Goal: Task Accomplishment & Management: Use online tool/utility

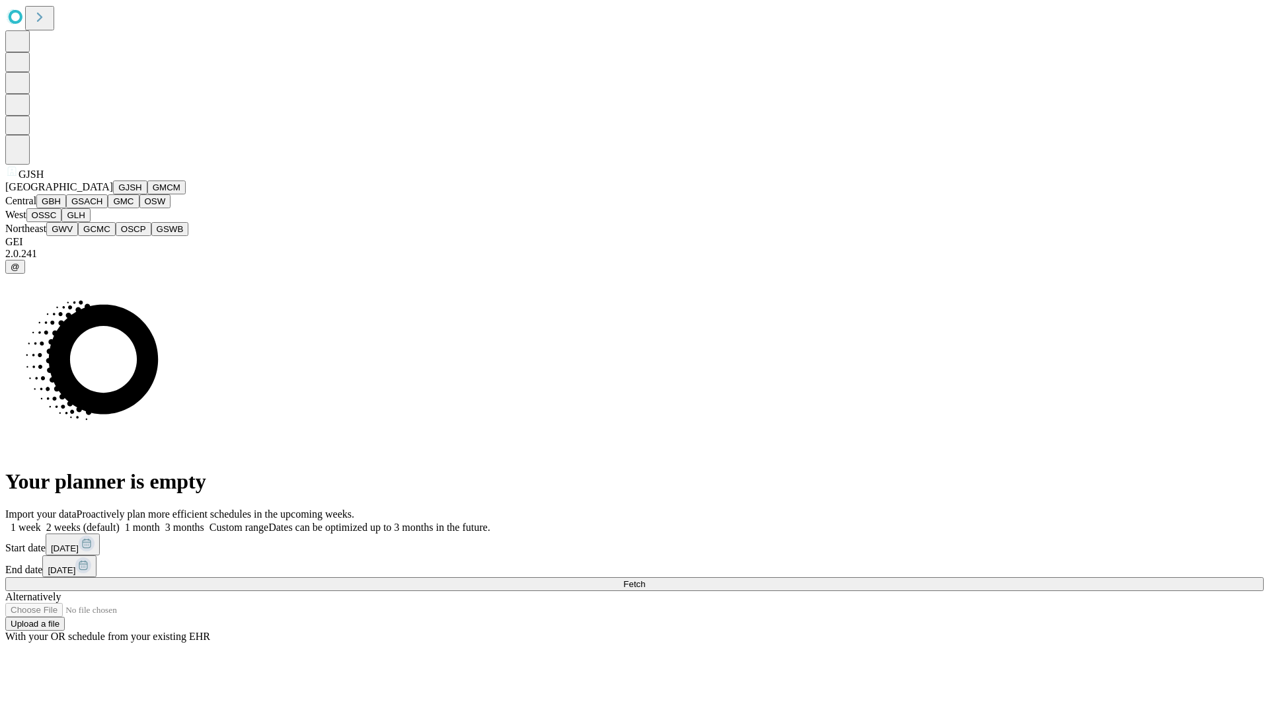
click at [113, 194] on button "GJSH" at bounding box center [130, 187] width 34 height 14
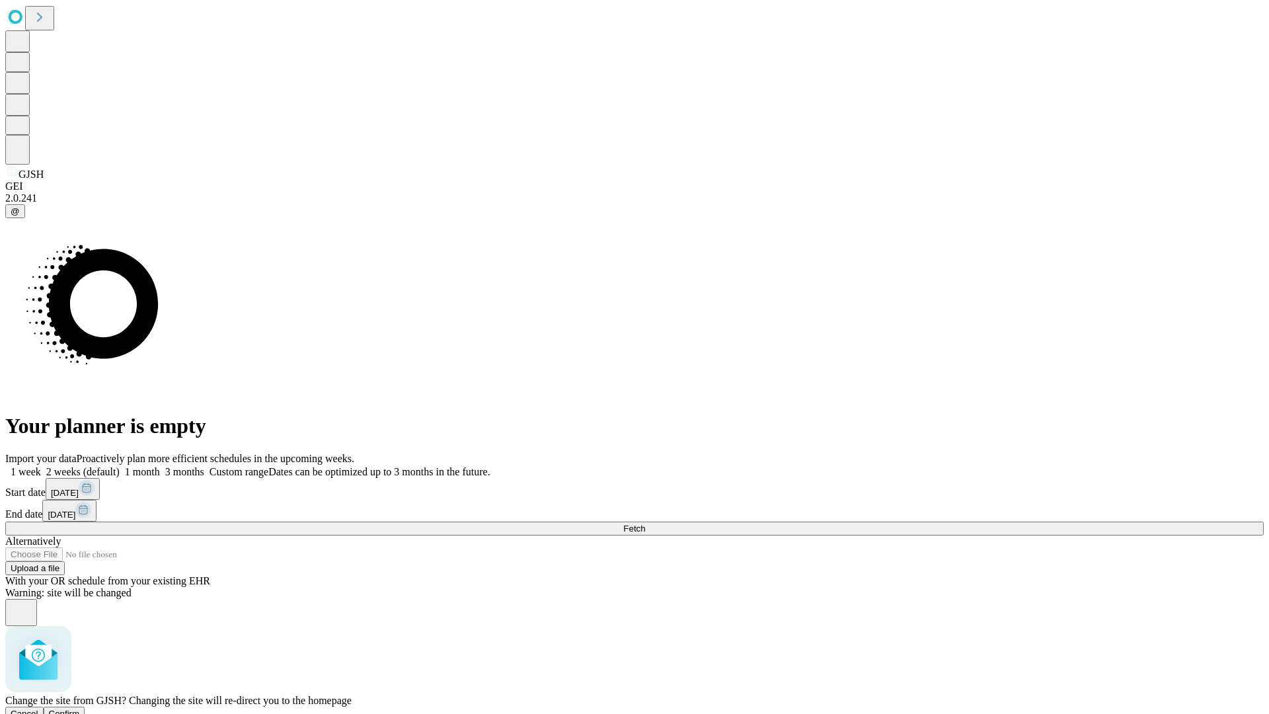
click at [80, 709] on span "Confirm" at bounding box center [64, 714] width 31 height 10
click at [160, 466] on label "1 month" at bounding box center [140, 471] width 40 height 11
click at [645, 524] on span "Fetch" at bounding box center [634, 529] width 22 height 10
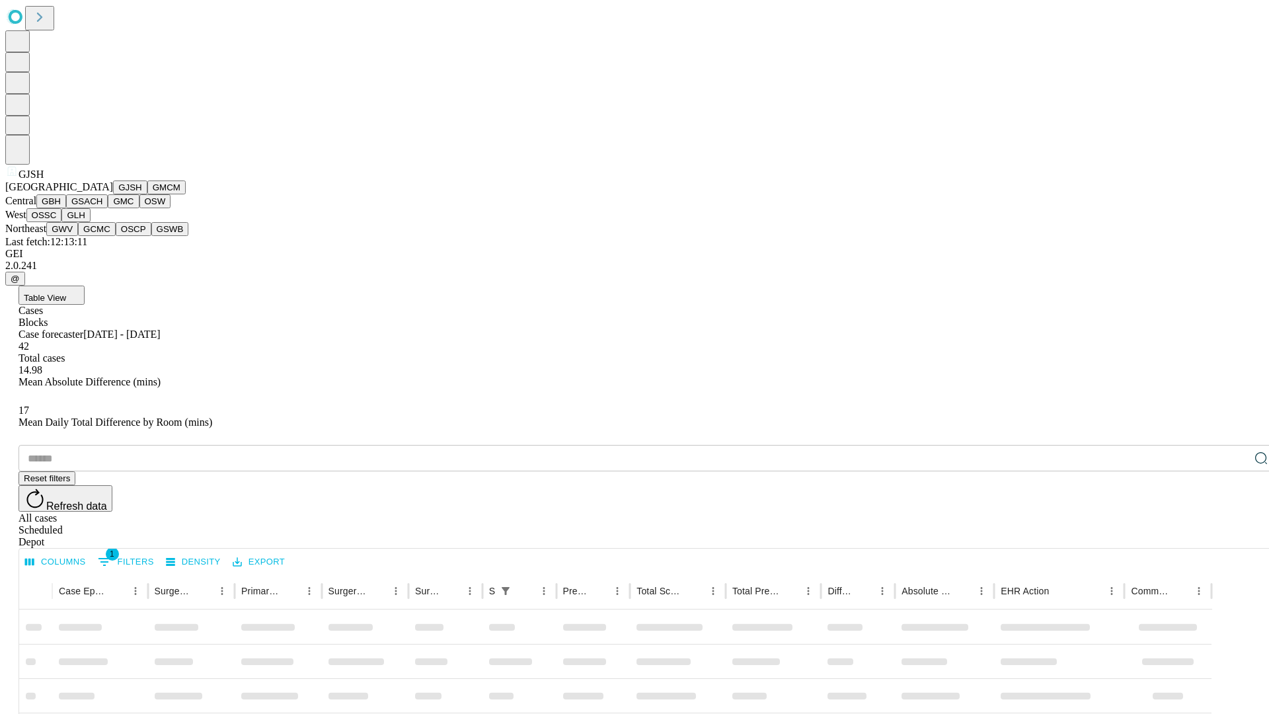
click at [147, 194] on button "GMCM" at bounding box center [166, 187] width 38 height 14
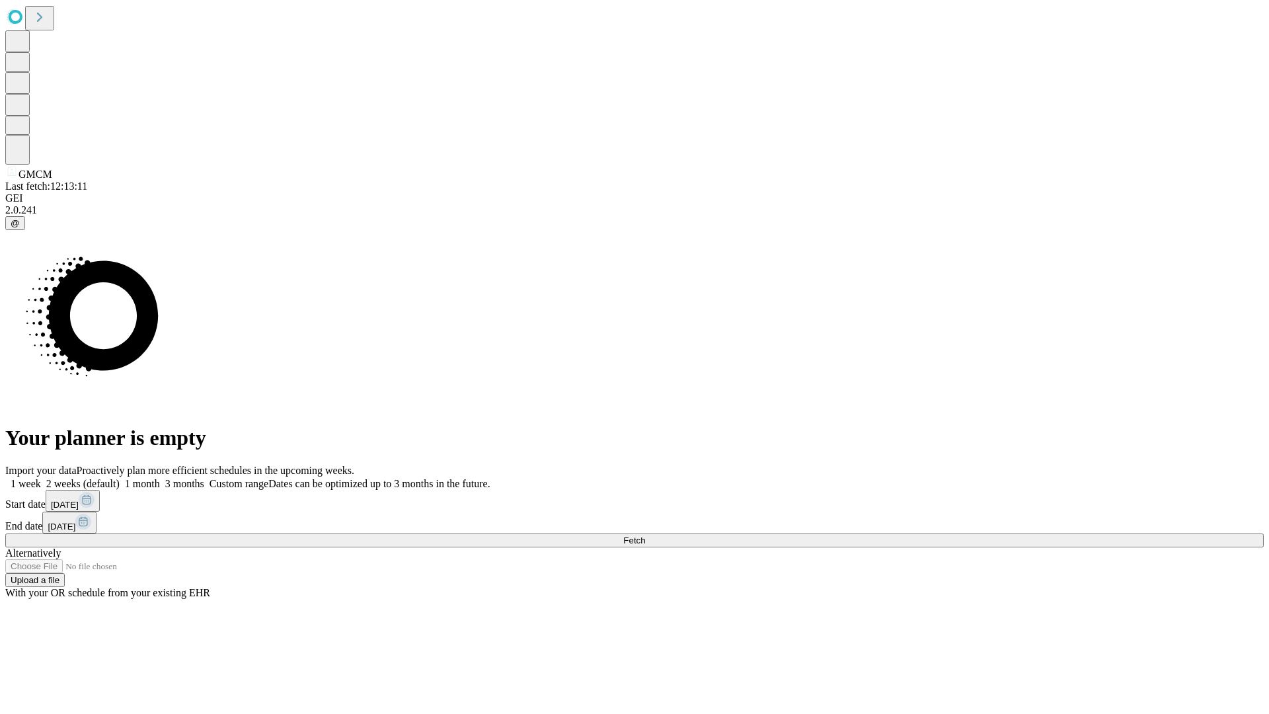
click at [160, 478] on label "1 month" at bounding box center [140, 483] width 40 height 11
click at [645, 535] on span "Fetch" at bounding box center [634, 540] width 22 height 10
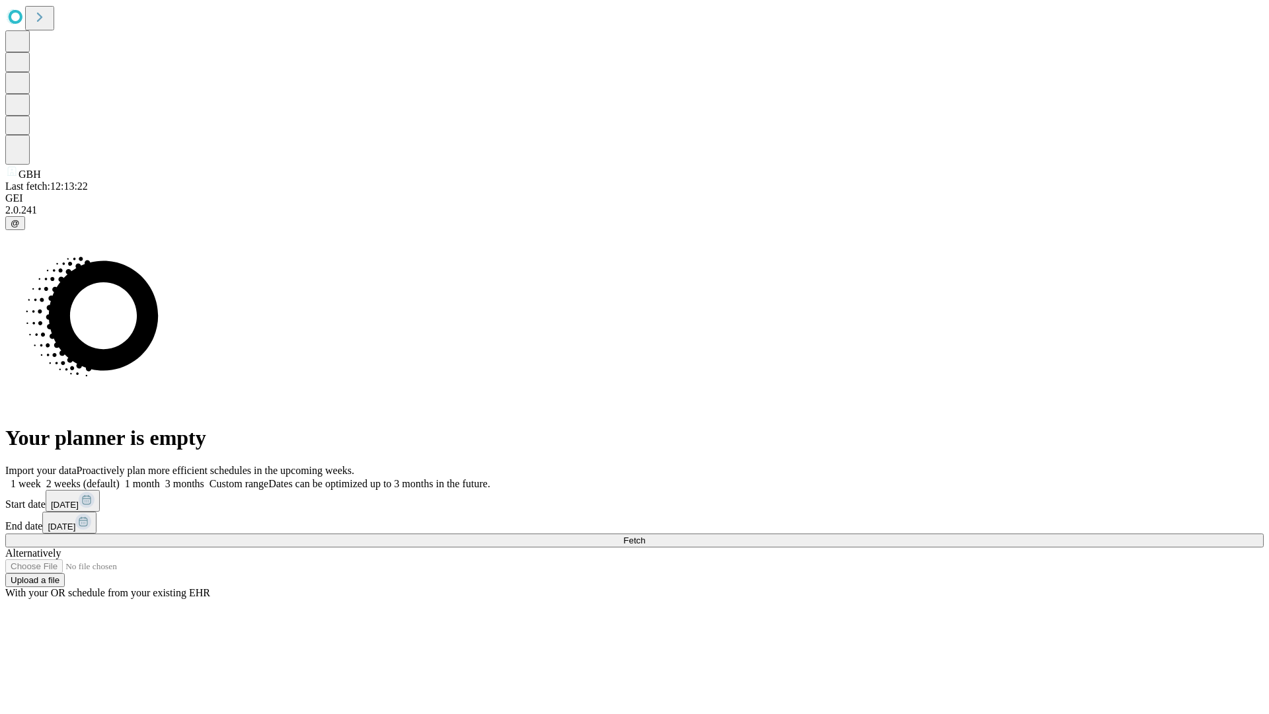
click at [160, 478] on label "1 month" at bounding box center [140, 483] width 40 height 11
click at [645, 535] on span "Fetch" at bounding box center [634, 540] width 22 height 10
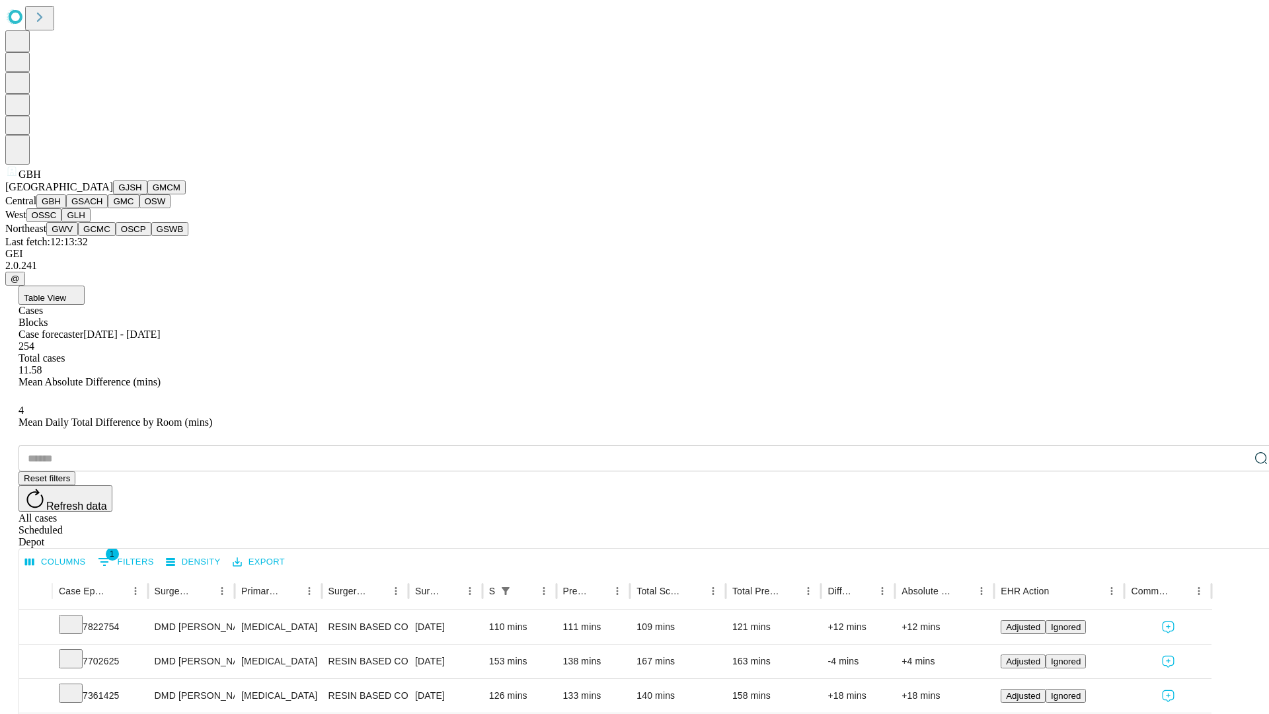
click at [102, 208] on button "GSACH" at bounding box center [87, 201] width 42 height 14
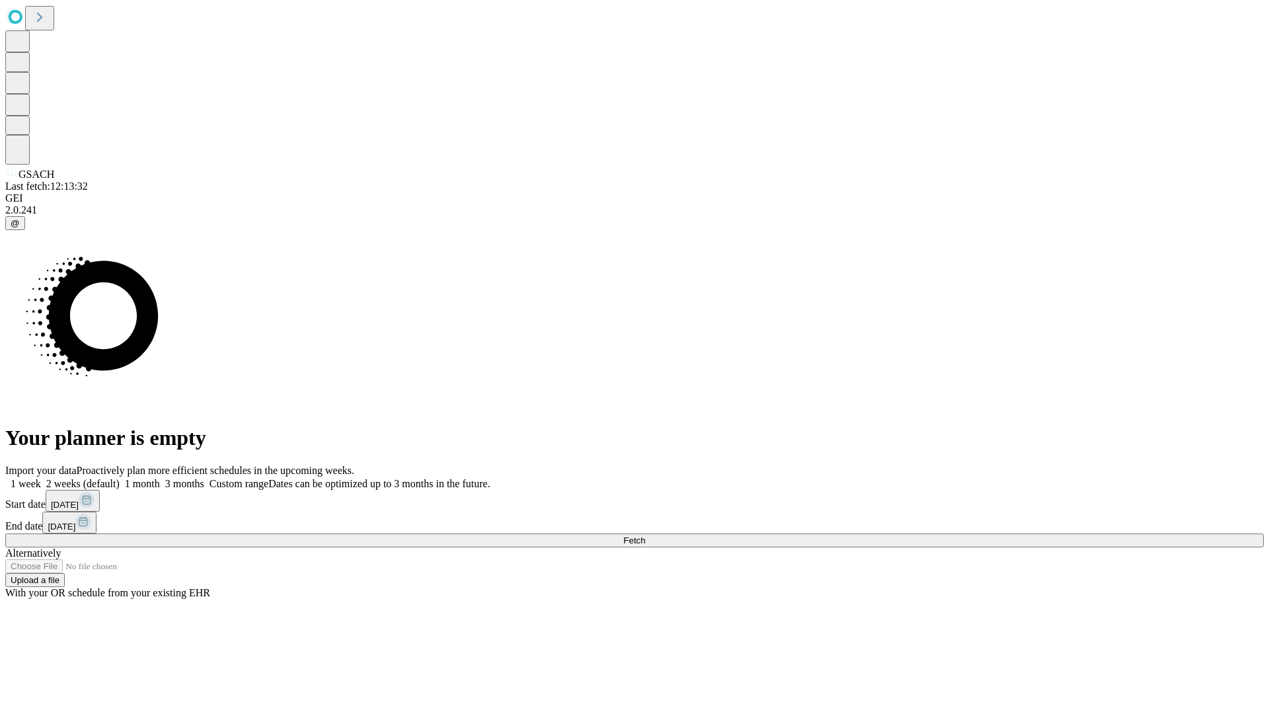
click at [160, 478] on label "1 month" at bounding box center [140, 483] width 40 height 11
click at [645, 535] on span "Fetch" at bounding box center [634, 540] width 22 height 10
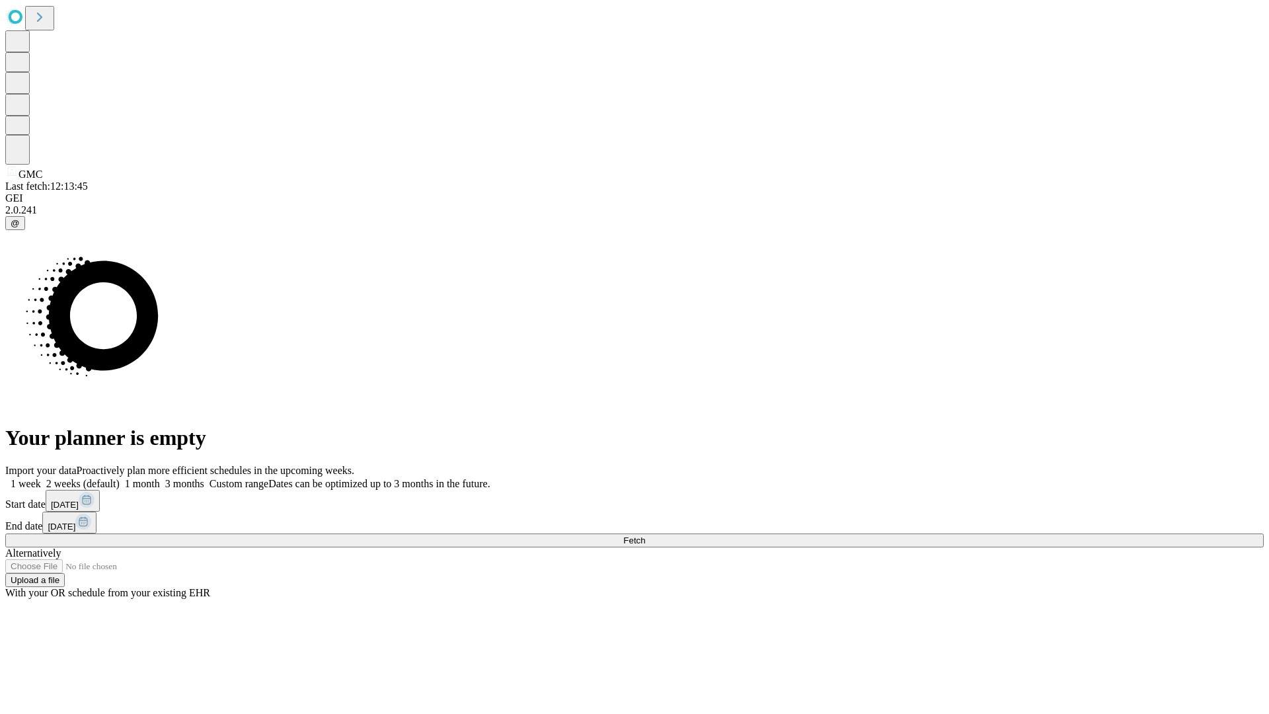
click at [160, 478] on label "1 month" at bounding box center [140, 483] width 40 height 11
click at [645, 535] on span "Fetch" at bounding box center [634, 540] width 22 height 10
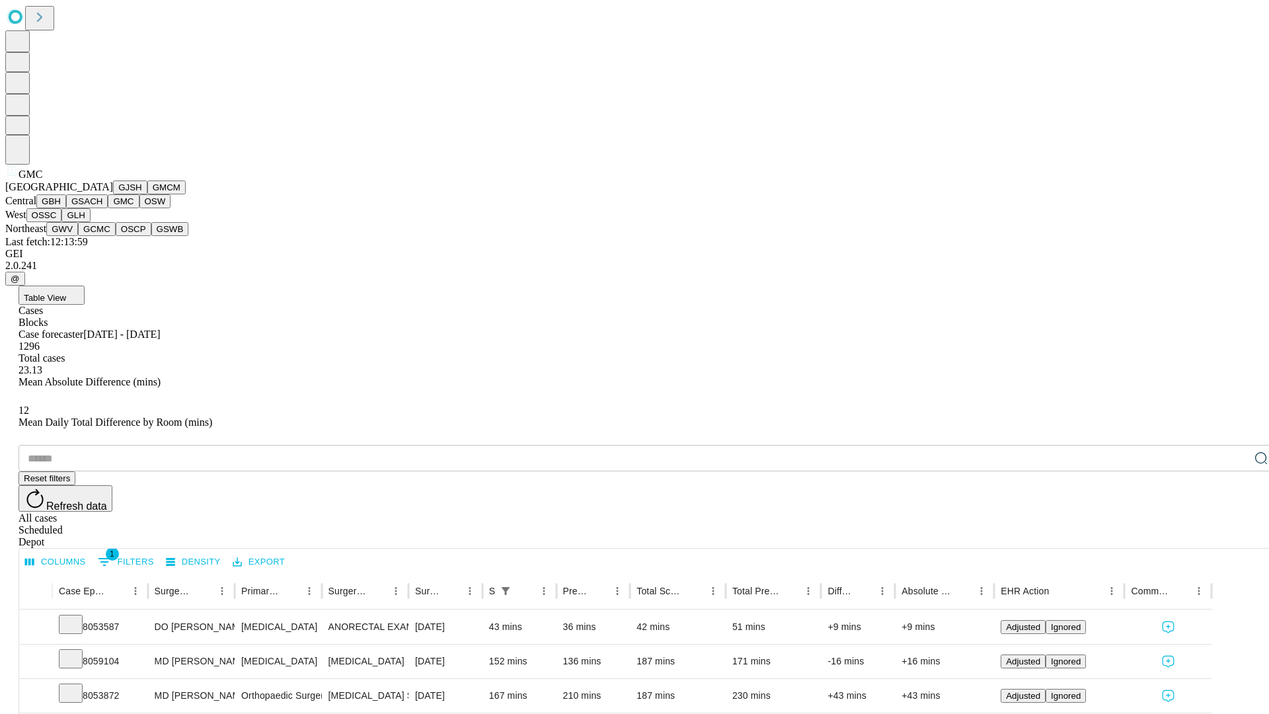
click at [139, 208] on button "OSW" at bounding box center [155, 201] width 32 height 14
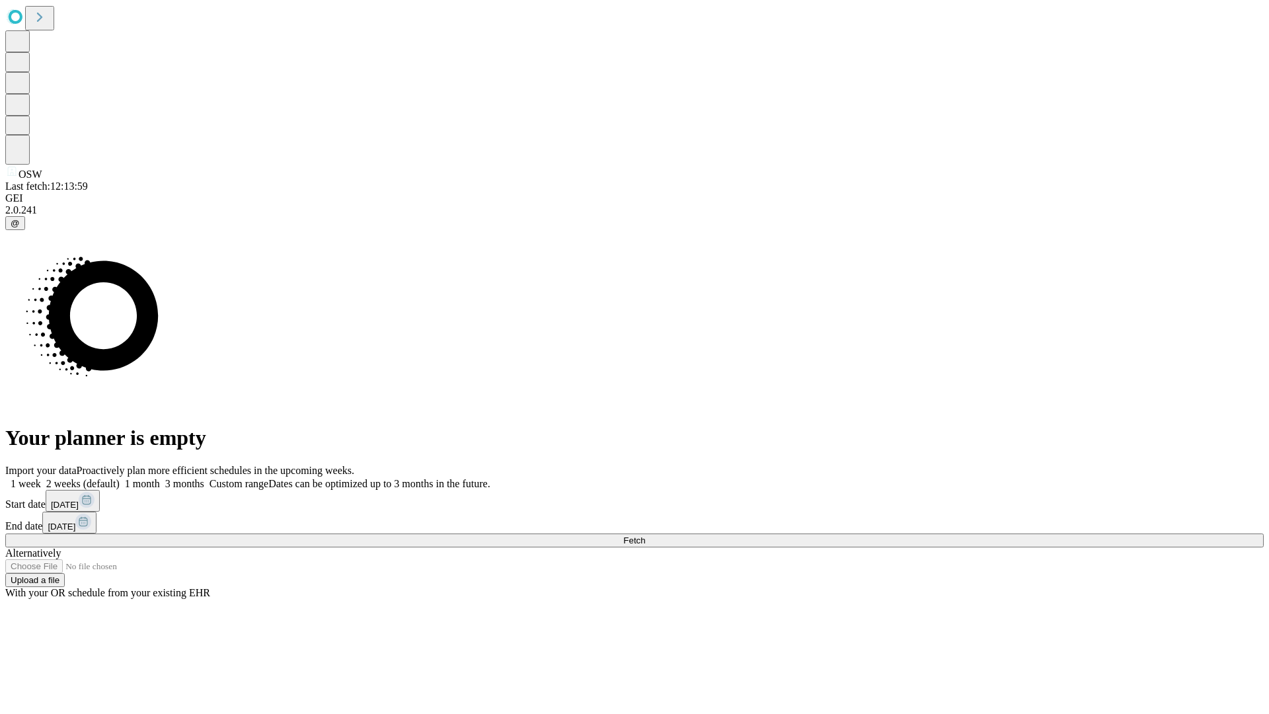
click at [160, 478] on label "1 month" at bounding box center [140, 483] width 40 height 11
click at [645, 535] on span "Fetch" at bounding box center [634, 540] width 22 height 10
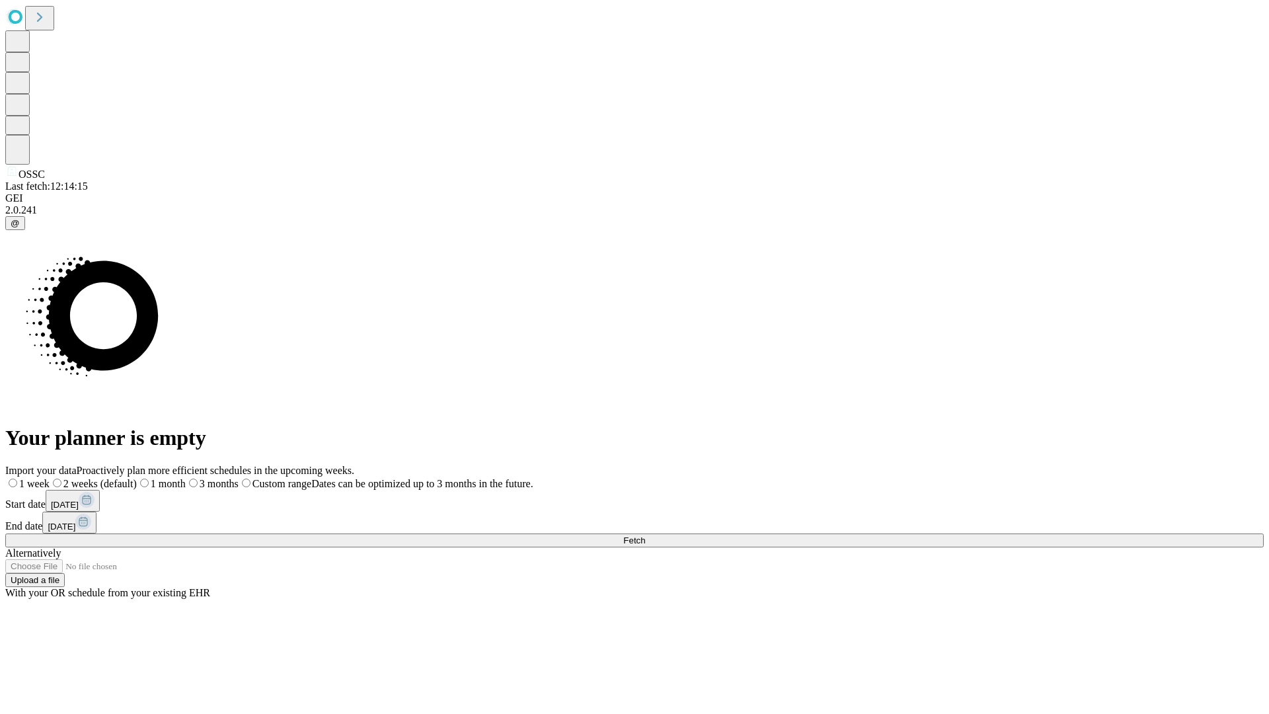
click at [186, 478] on label "1 month" at bounding box center [161, 483] width 49 height 11
click at [645, 535] on span "Fetch" at bounding box center [634, 540] width 22 height 10
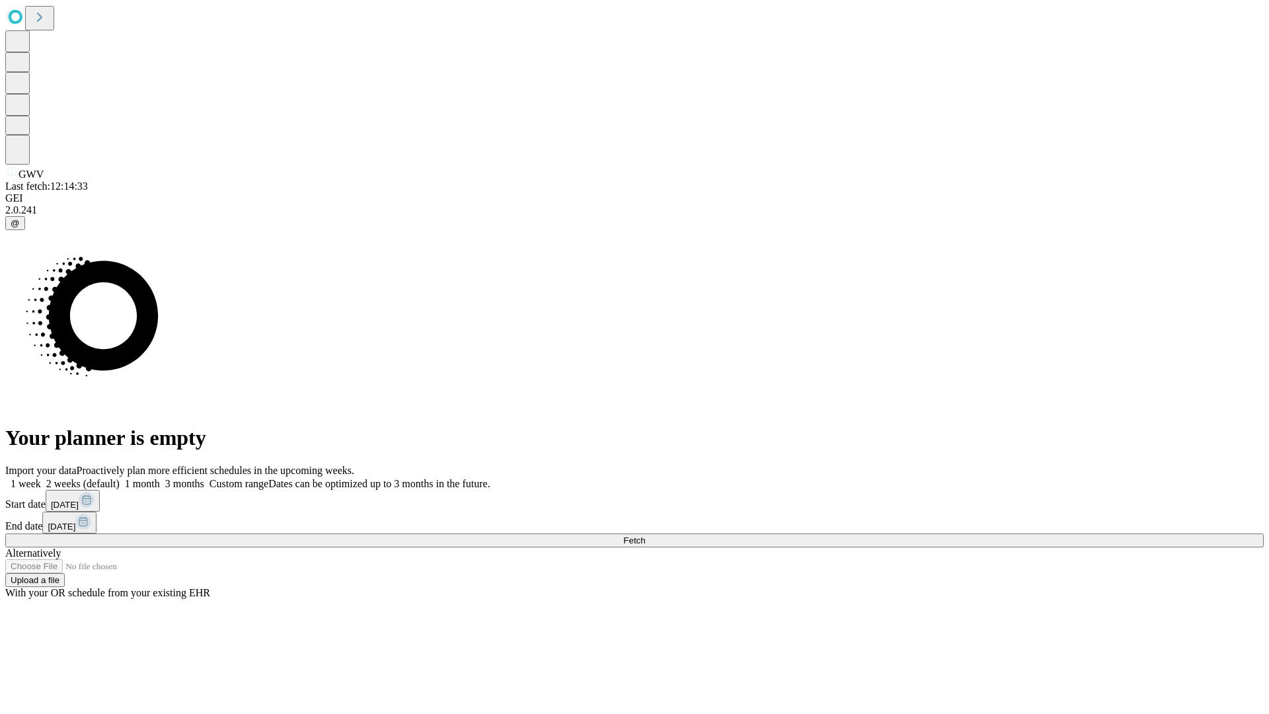
click at [160, 478] on label "1 month" at bounding box center [140, 483] width 40 height 11
click at [645, 535] on span "Fetch" at bounding box center [634, 540] width 22 height 10
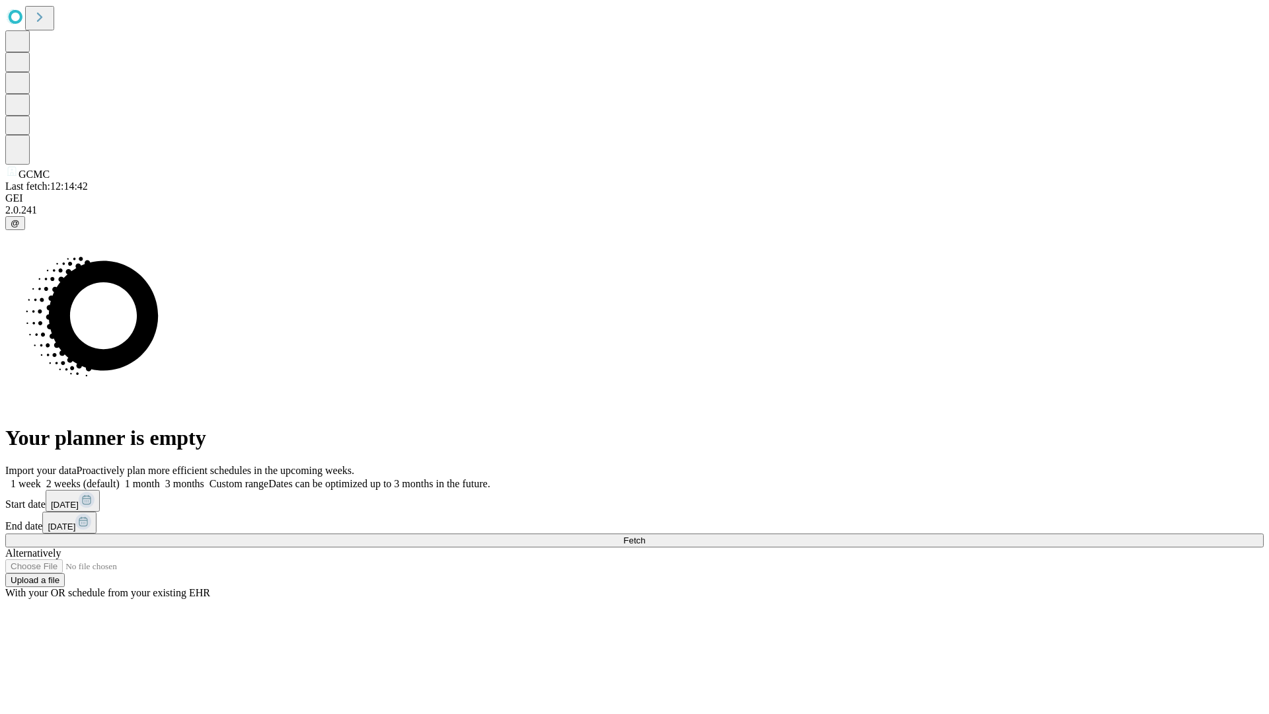
click at [160, 478] on label "1 month" at bounding box center [140, 483] width 40 height 11
click at [645, 535] on span "Fetch" at bounding box center [634, 540] width 22 height 10
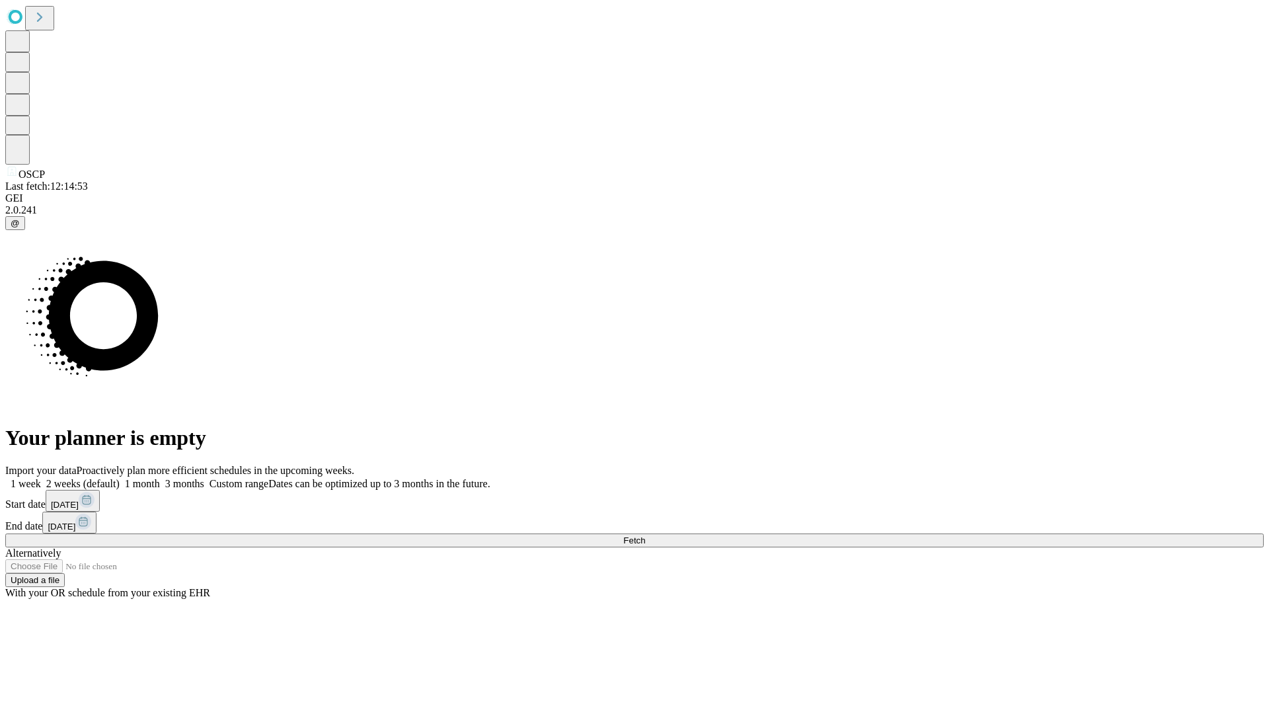
click at [160, 478] on label "1 month" at bounding box center [140, 483] width 40 height 11
click at [645, 535] on span "Fetch" at bounding box center [634, 540] width 22 height 10
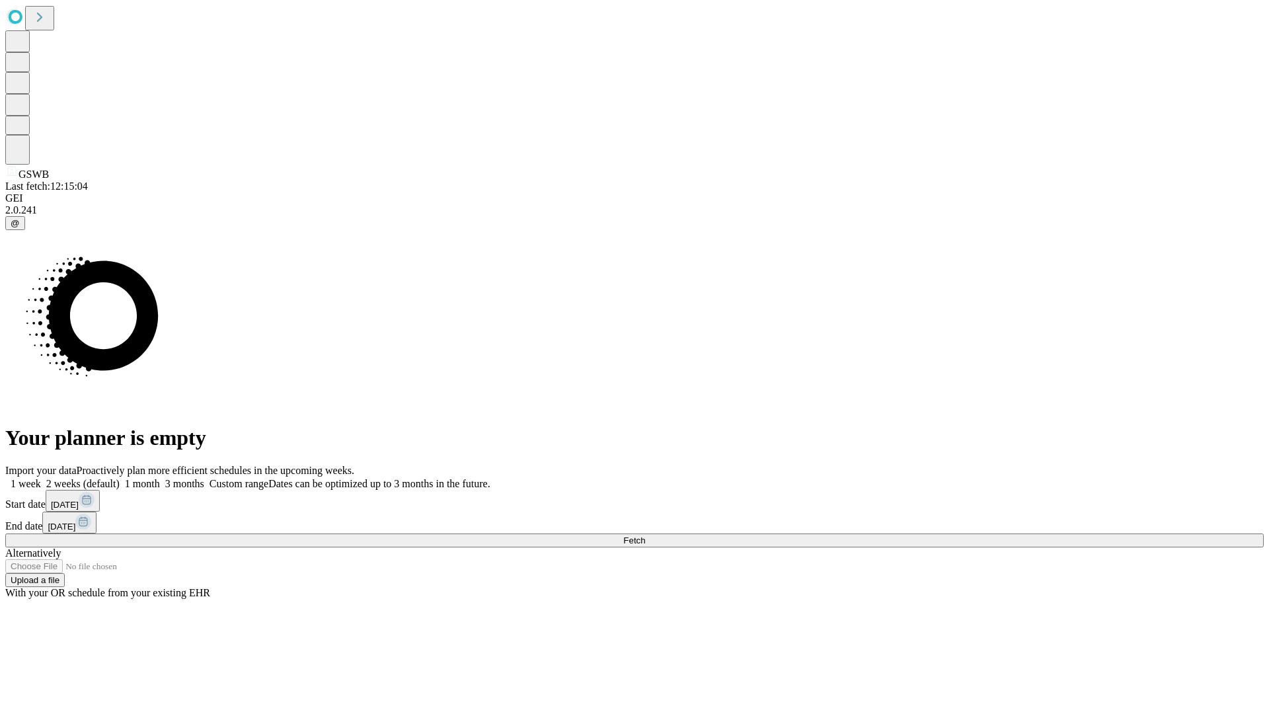
click at [160, 478] on label "1 month" at bounding box center [140, 483] width 40 height 11
click at [645, 535] on span "Fetch" at bounding box center [634, 540] width 22 height 10
